Goal: Task Accomplishment & Management: Manage account settings

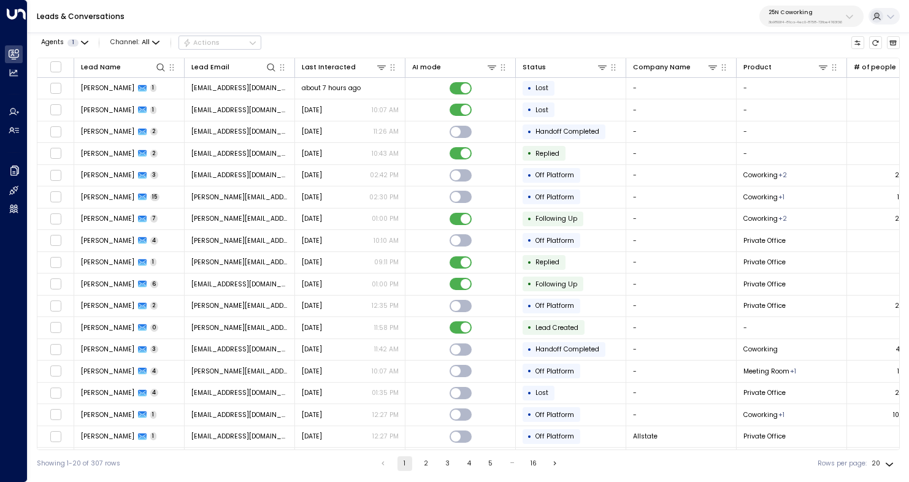
click at [798, 17] on div "25N Coworking 3b9800f4-81ca-4ec0-8758-72fbe4763f36" at bounding box center [806, 17] width 74 height 16
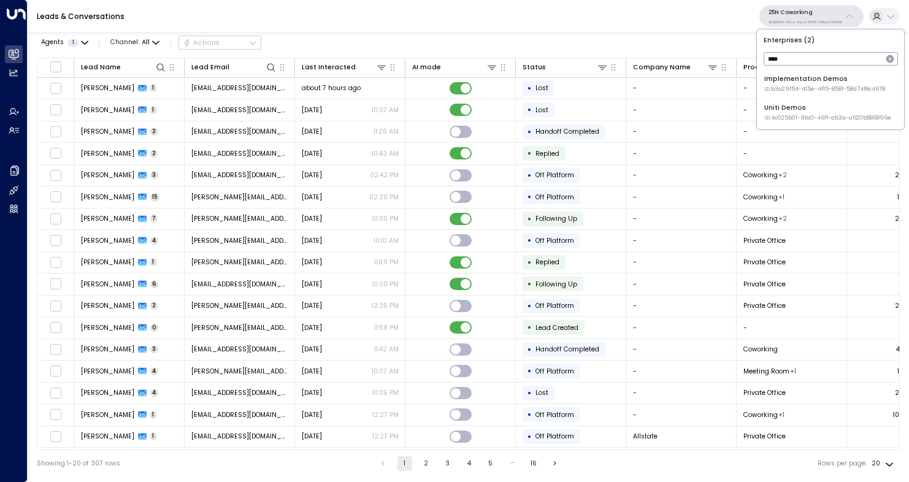
type input "****"
click at [821, 114] on span "ID: 4c025b01-9fa0-46ff-ab3a-a620b886896e" at bounding box center [828, 118] width 127 height 9
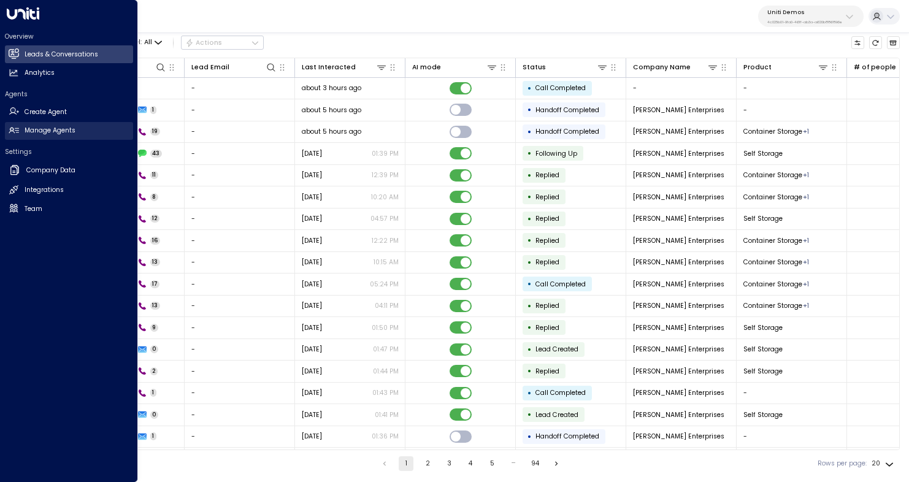
click at [47, 133] on h2 "Manage Agents" at bounding box center [50, 131] width 51 height 10
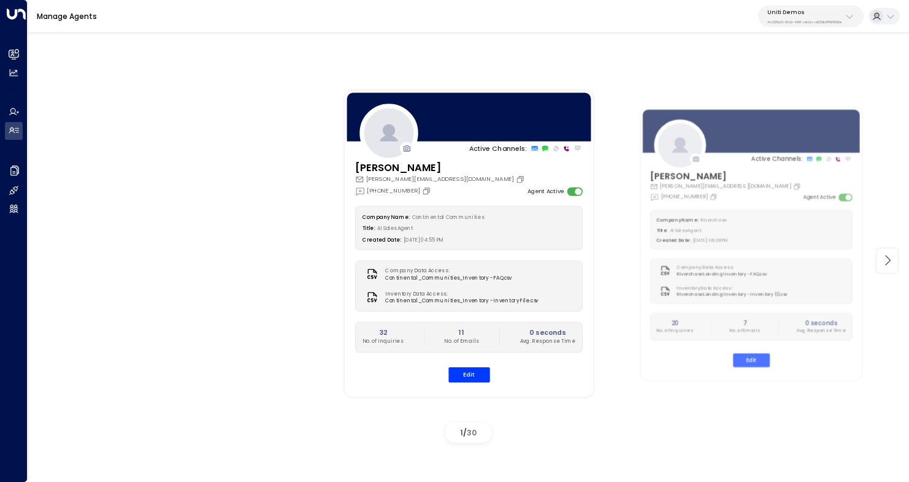
click at [890, 264] on icon at bounding box center [887, 260] width 15 height 15
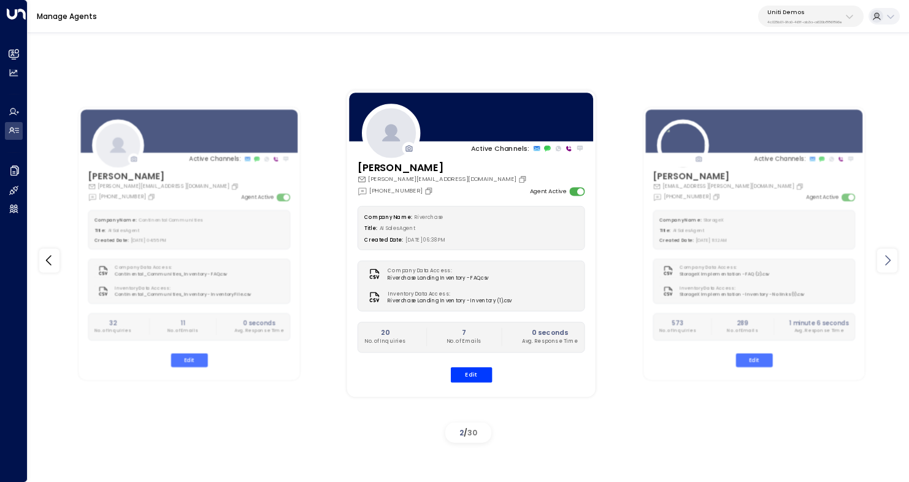
click at [890, 264] on icon at bounding box center [887, 260] width 15 height 15
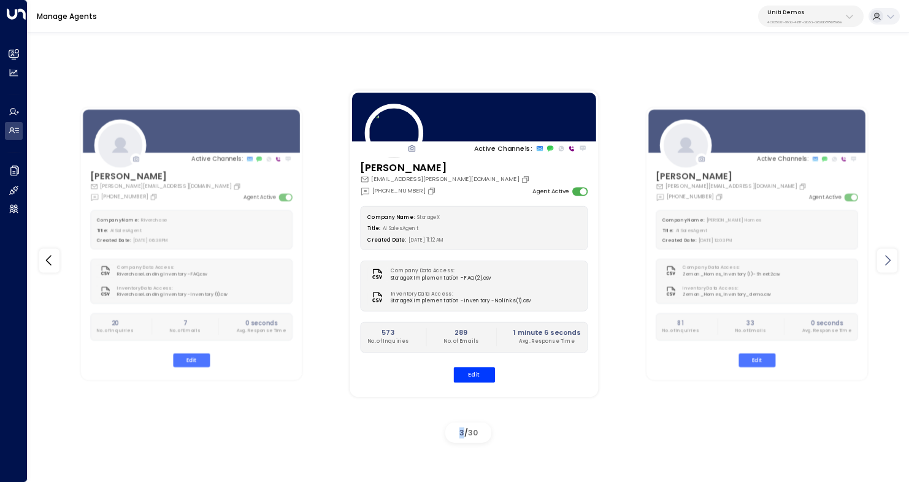
click at [890, 264] on icon at bounding box center [887, 260] width 15 height 15
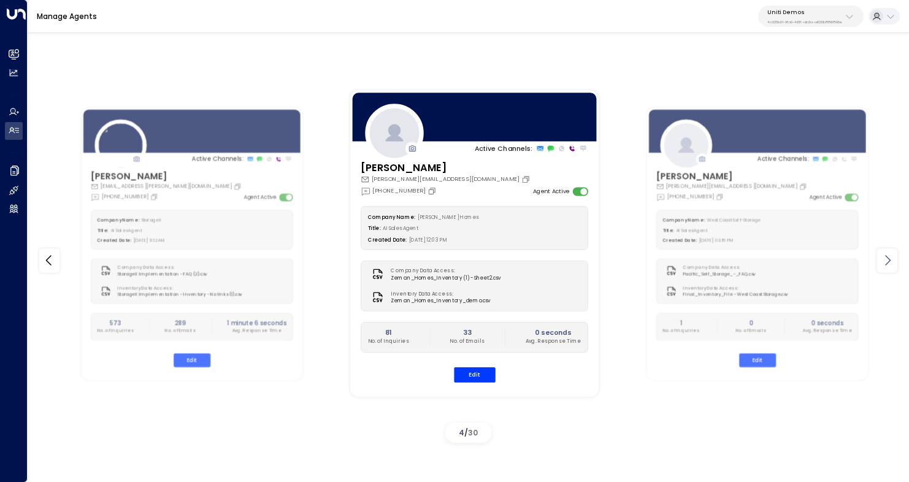
click at [890, 264] on icon at bounding box center [887, 260] width 15 height 15
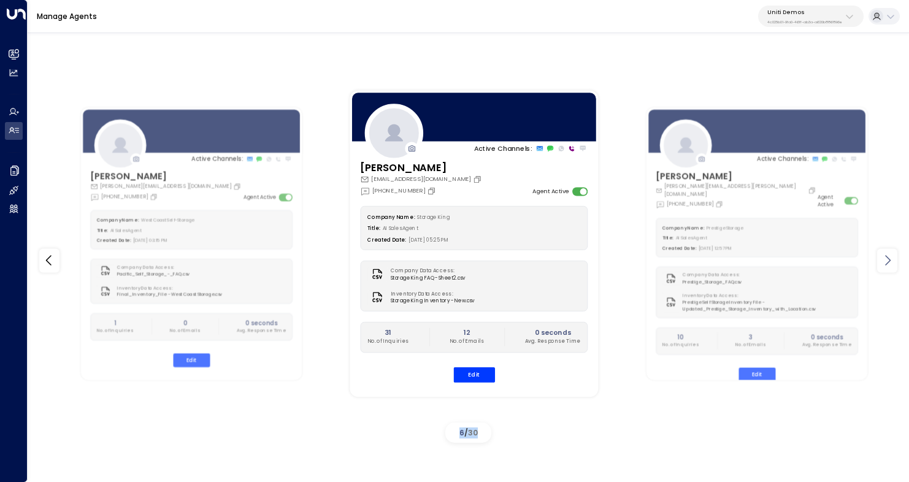
click at [890, 264] on icon at bounding box center [887, 260] width 15 height 15
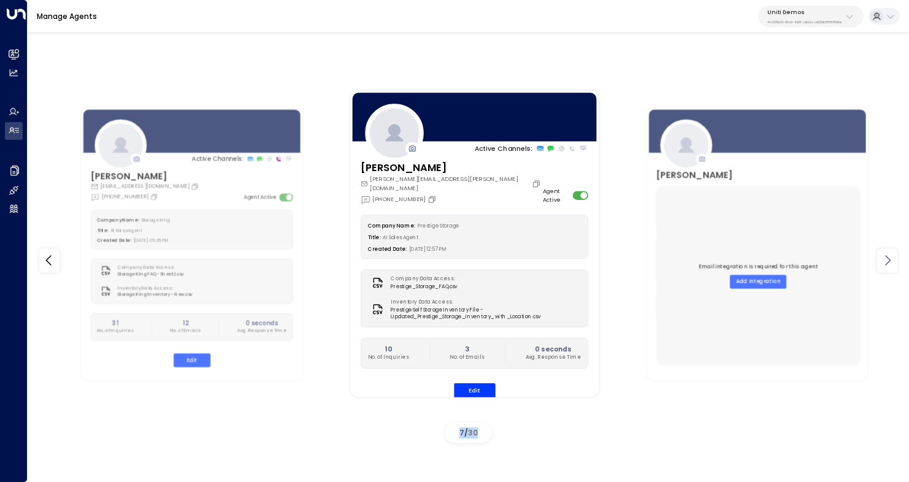
click at [890, 264] on icon at bounding box center [887, 260] width 15 height 15
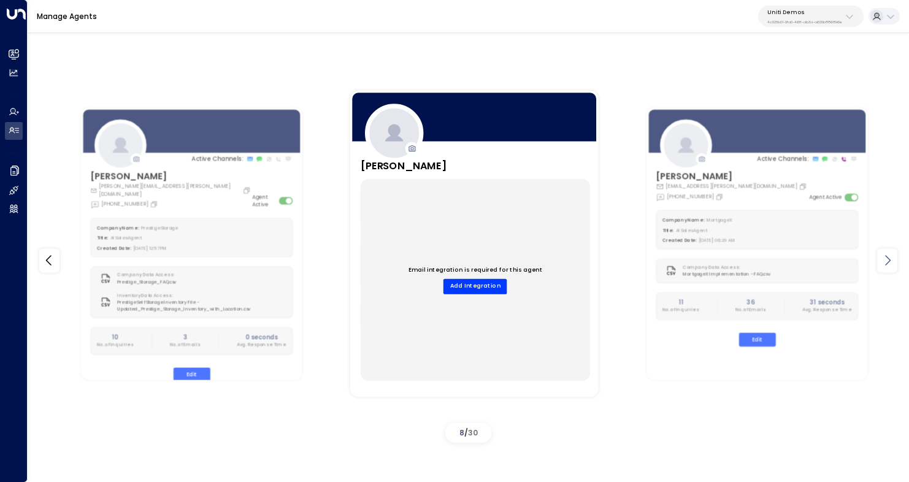
click at [890, 264] on icon at bounding box center [887, 260] width 15 height 15
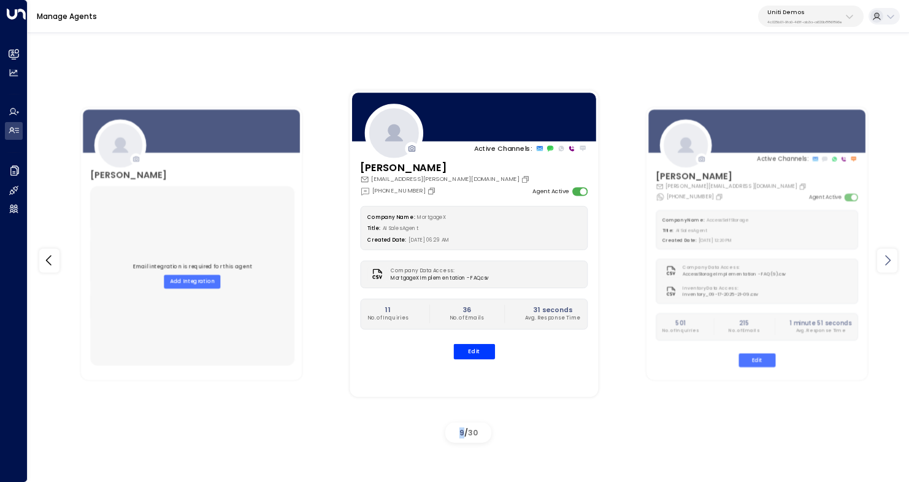
click at [890, 264] on icon at bounding box center [887, 260] width 15 height 15
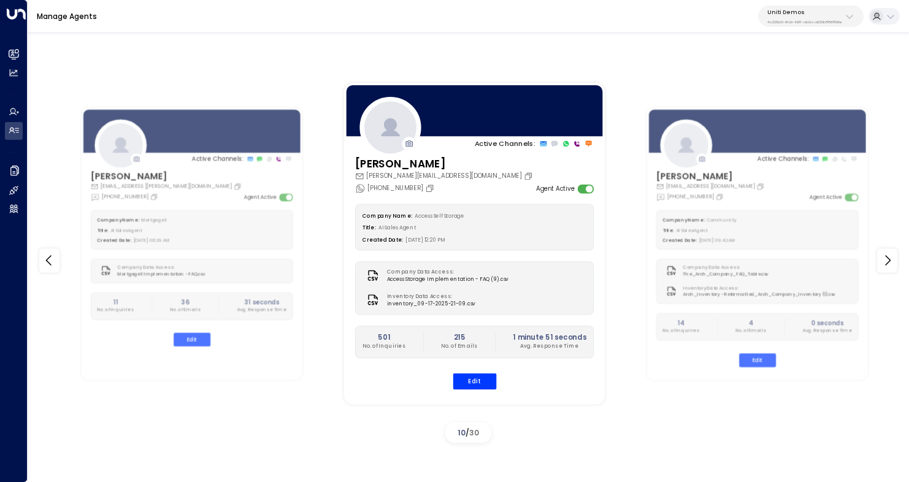
click at [447, 220] on div "Company Name: Access Self Storage Title: AI Sales Agent Created Date: 07/07/202…" at bounding box center [474, 227] width 239 height 47
click at [484, 377] on button "Edit" at bounding box center [475, 381] width 44 height 16
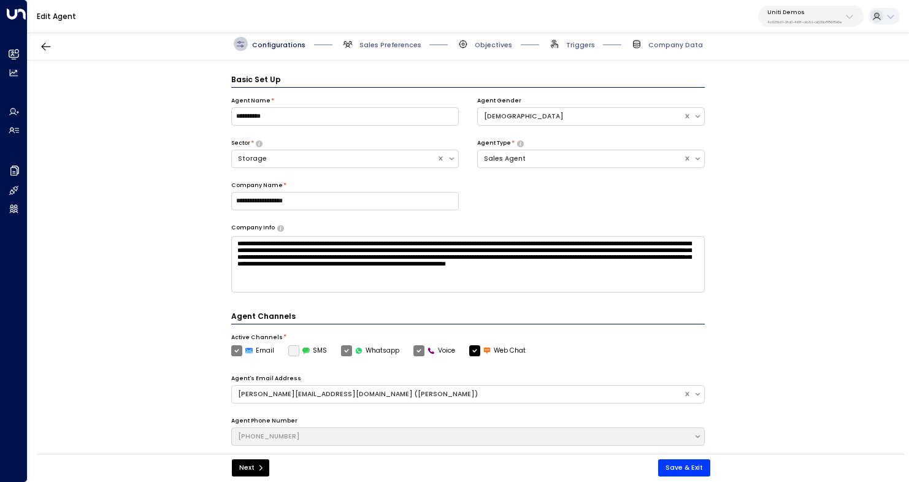
scroll to position [13, 0]
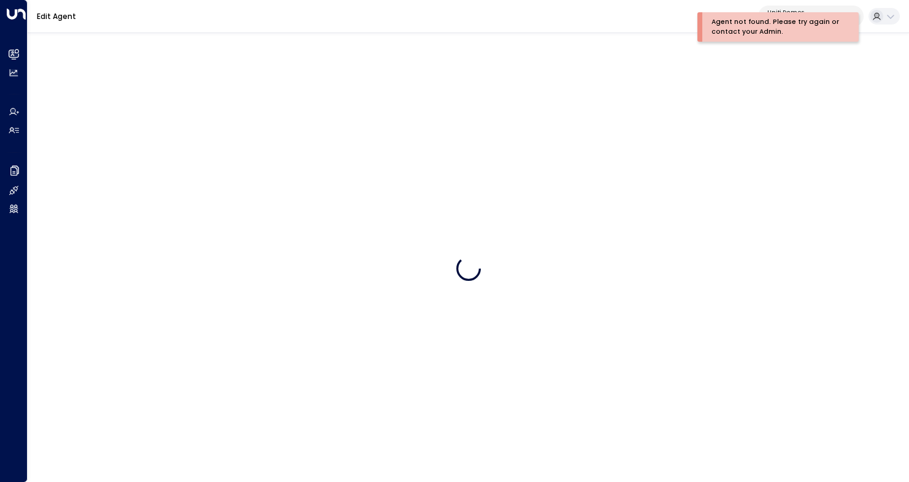
click at [814, 20] on div "Agent not found. Please try again or contact your Admin." at bounding box center [776, 27] width 129 height 20
click at [814, 17] on div "Uniti Demos 4c025b01-9fa0-46ff-ab3a-a620b886896e" at bounding box center [805, 17] width 75 height 16
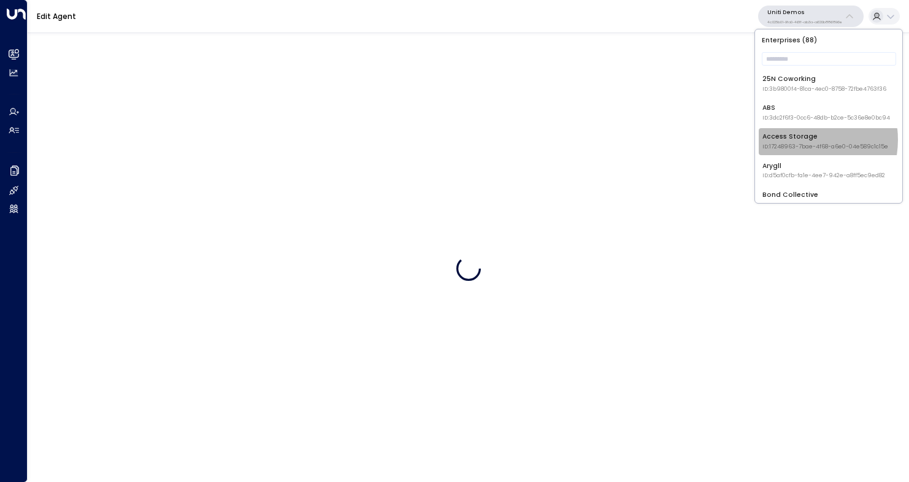
click at [796, 140] on div "Access Storage ID: 17248963-7bae-4f68-a6e0-04e589c1c15e" at bounding box center [826, 141] width 126 height 19
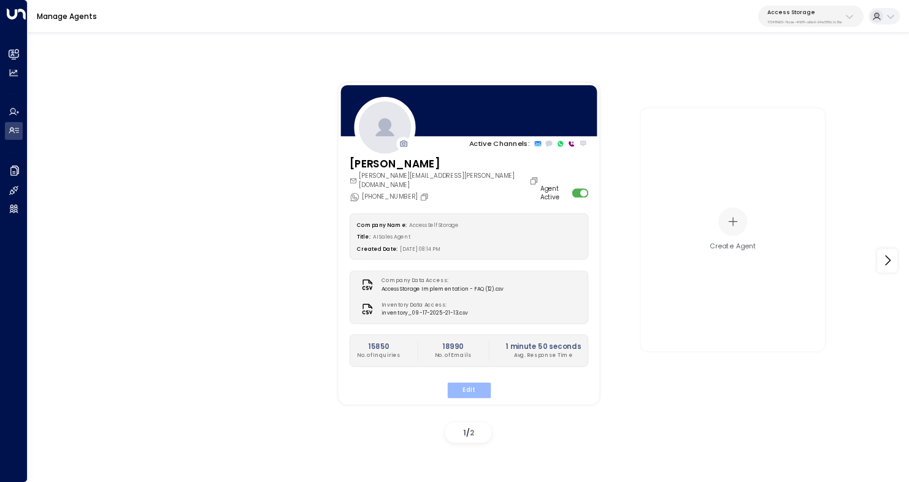
click at [474, 382] on button "Edit" at bounding box center [469, 390] width 44 height 16
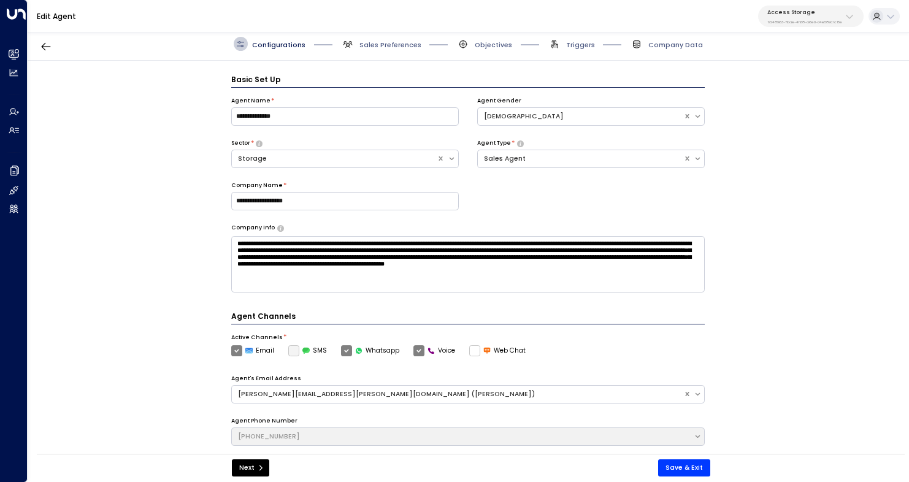
scroll to position [13, 0]
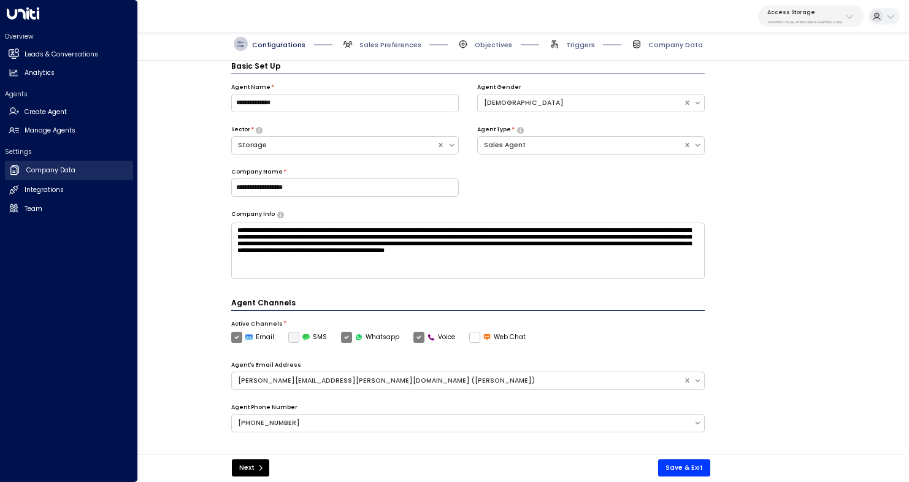
click at [40, 174] on h2 "Company Data" at bounding box center [50, 171] width 49 height 10
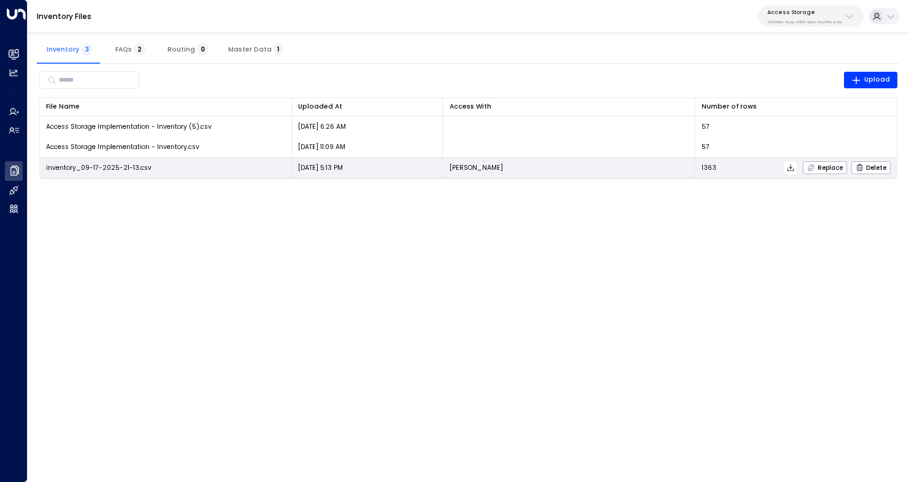
click at [795, 169] on icon at bounding box center [791, 168] width 9 height 9
